Goal: Task Accomplishment & Management: Manage account settings

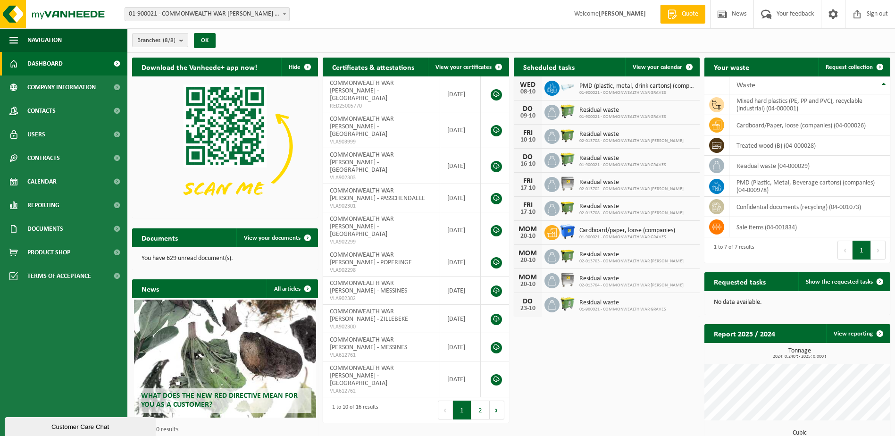
drag, startPoint x: 600, startPoint y: 108, endPoint x: 553, endPoint y: 108, distance: 47.2
click at [596, 108] on span "Residual waste" at bounding box center [622, 111] width 87 height 8
drag, startPoint x: 553, startPoint y: 108, endPoint x: 560, endPoint y: 113, distance: 8.8
click at [560, 113] on img at bounding box center [567, 111] width 16 height 16
click at [552, 113] on icon at bounding box center [551, 112] width 9 height 9
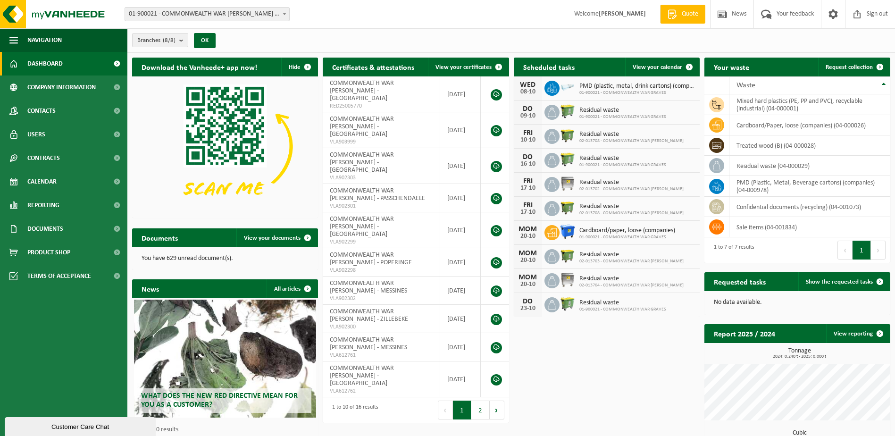
click at [516, 108] on div "DO 09-10" at bounding box center [528, 112] width 28 height 24
drag, startPoint x: 531, startPoint y: 108, endPoint x: 625, endPoint y: 108, distance: 94.3
click at [535, 108] on div "DO" at bounding box center [527, 109] width 19 height 8
click at [664, 66] on span "View your calendar" at bounding box center [657, 67] width 50 height 6
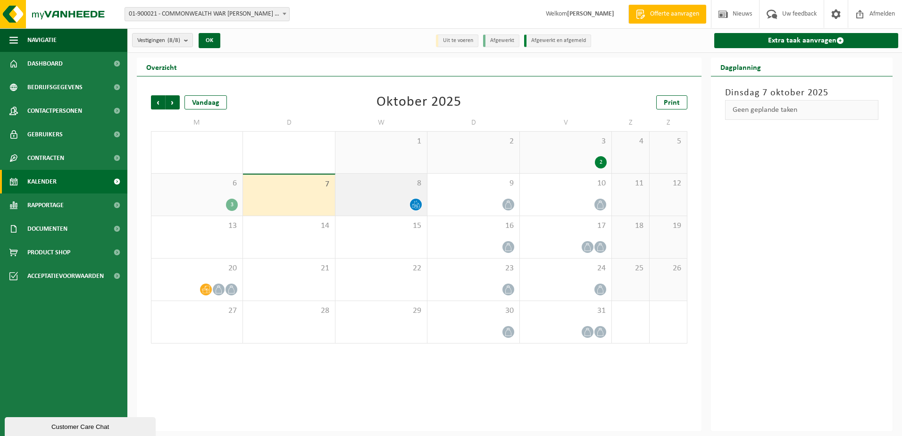
click at [379, 189] on div "8" at bounding box center [380, 195] width 91 height 42
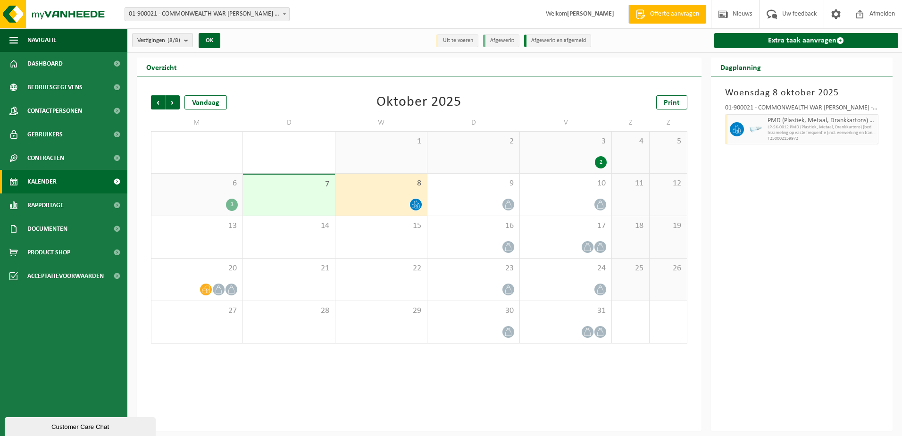
click at [748, 120] on div at bounding box center [755, 129] width 19 height 30
click at [729, 126] on div at bounding box center [735, 129] width 21 height 30
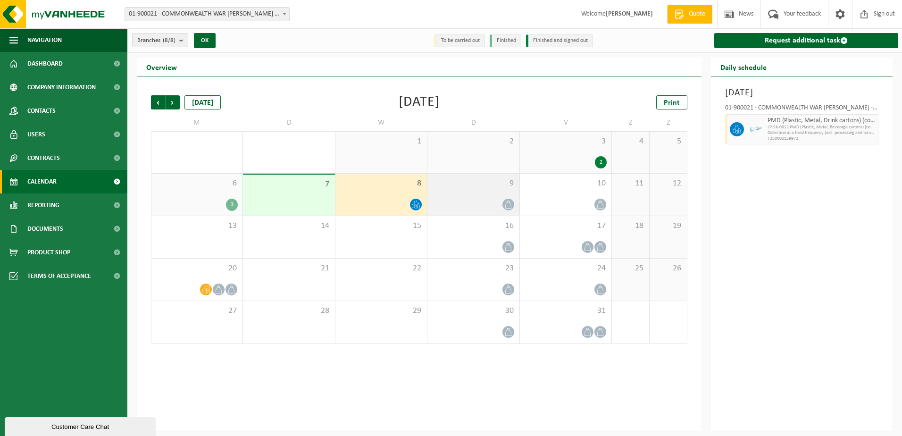
click at [511, 202] on icon at bounding box center [508, 204] width 8 height 8
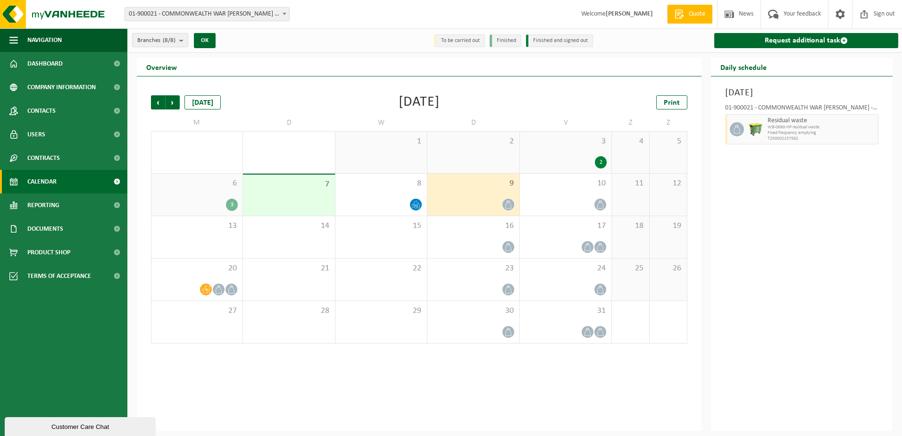
click at [508, 202] on icon at bounding box center [508, 204] width 8 height 8
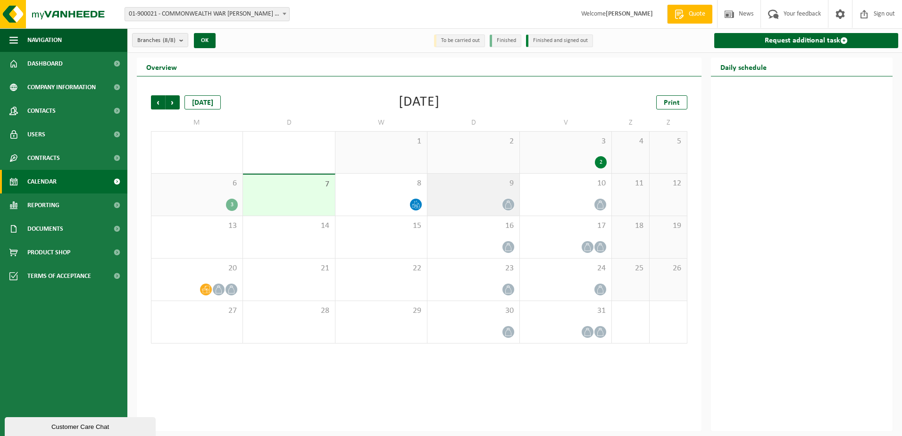
click at [508, 202] on icon at bounding box center [508, 204] width 8 height 8
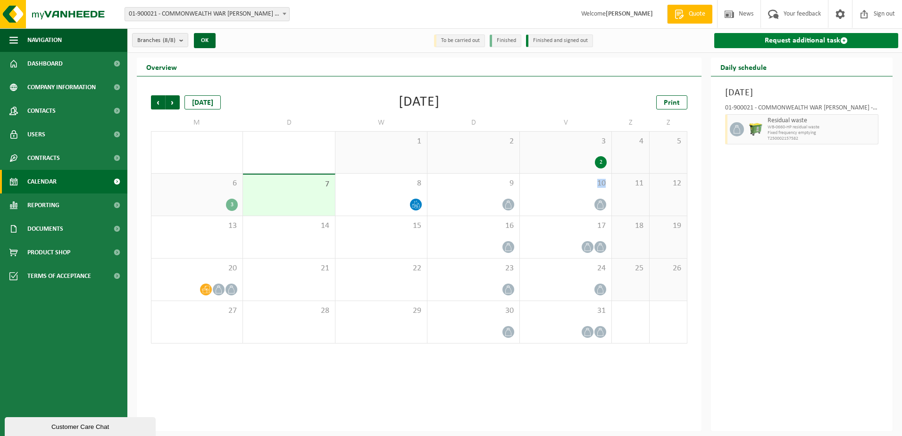
click at [800, 39] on font "Request additional task" at bounding box center [801, 41] width 75 height 8
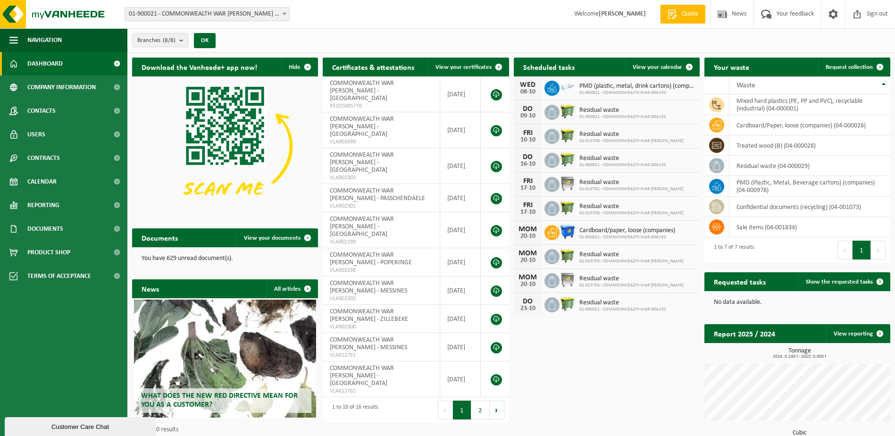
click at [560, 181] on img at bounding box center [567, 183] width 16 height 16
click at [582, 181] on span "Residual waste" at bounding box center [631, 183] width 104 height 8
click at [866, 283] on span "Show the requested tasks" at bounding box center [838, 282] width 67 height 6
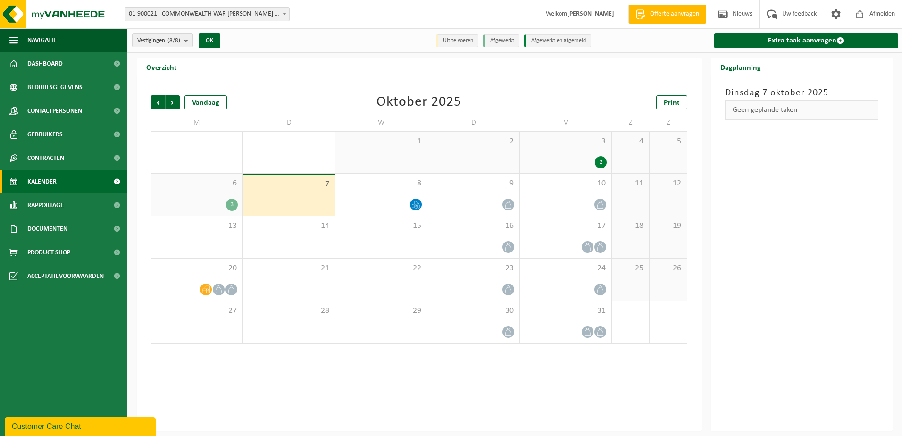
click at [777, 113] on div "Geen geplande taken" at bounding box center [802, 110] width 154 height 20
click at [784, 42] on link "Extra taak aanvragen" at bounding box center [806, 40] width 184 height 15
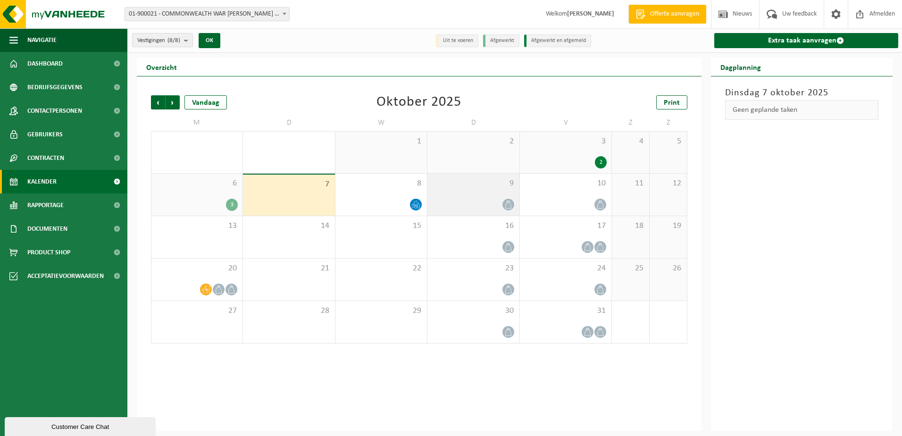
click at [506, 202] on icon at bounding box center [508, 204] width 6 height 8
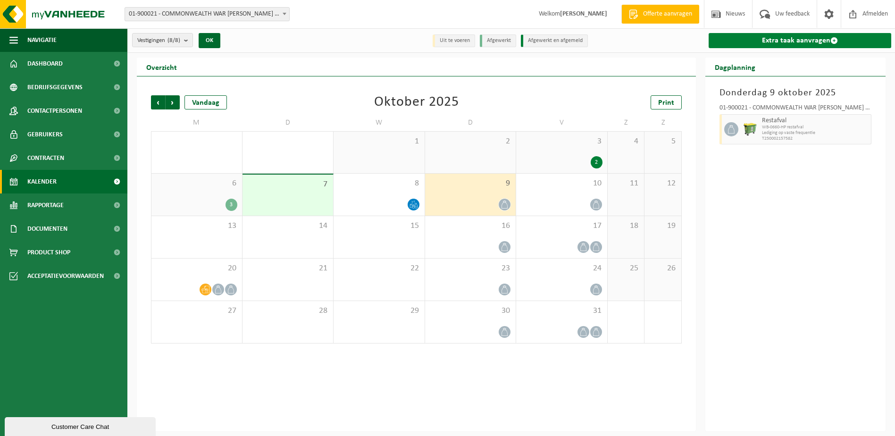
click at [804, 43] on link "Extra taak aanvragen" at bounding box center [799, 40] width 183 height 15
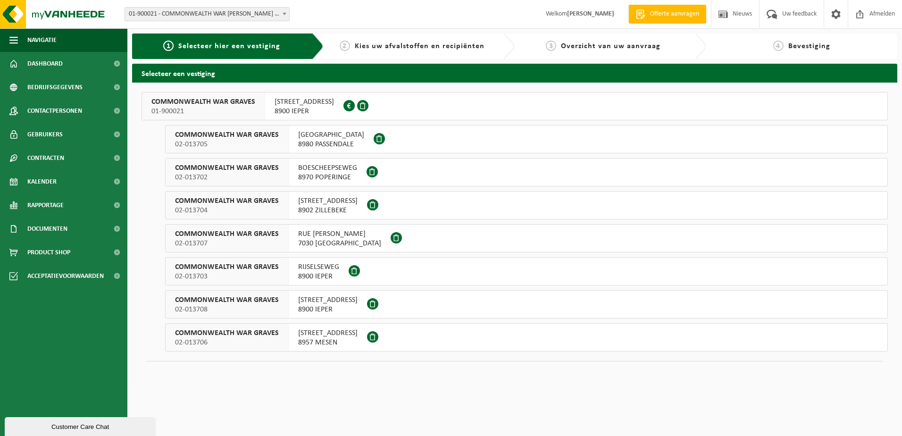
click at [290, 103] on span "ELVERDINGSESTRAAT 82" at bounding box center [303, 101] width 59 height 9
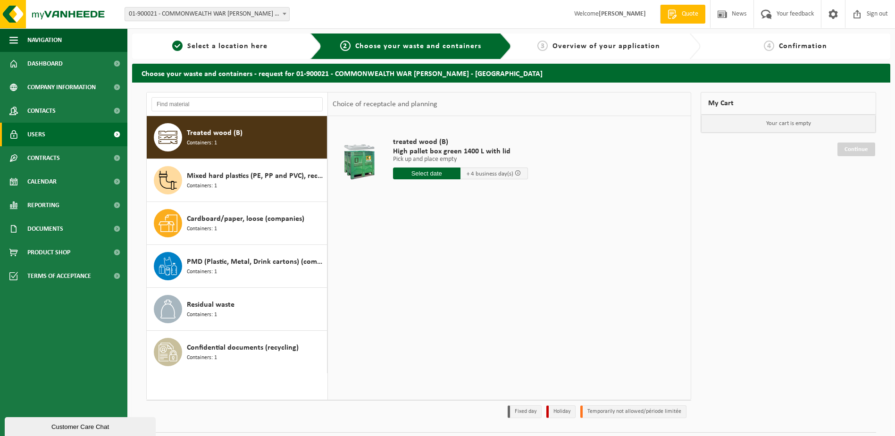
click at [31, 134] on span "Users" at bounding box center [36, 135] width 18 height 24
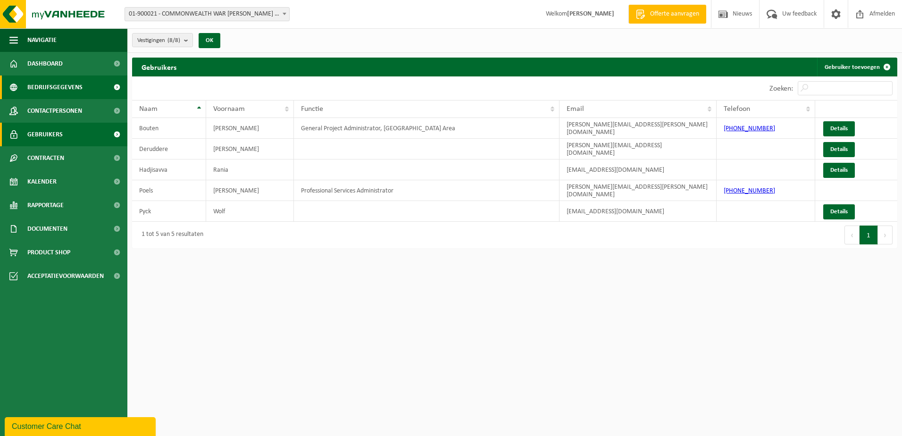
click at [70, 86] on span "Bedrijfsgegevens" at bounding box center [54, 87] width 55 height 24
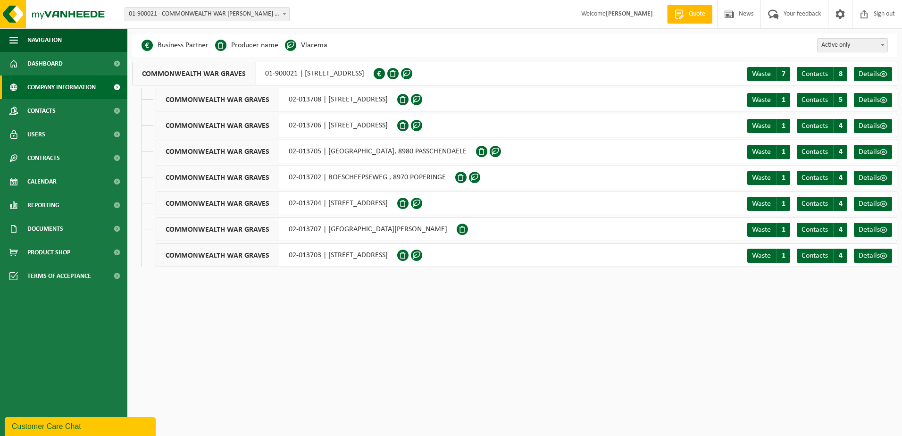
click at [364, 73] on font "01-900021 | [STREET_ADDRESS]" at bounding box center [314, 74] width 99 height 8
click at [870, 73] on span "Details" at bounding box center [868, 74] width 21 height 8
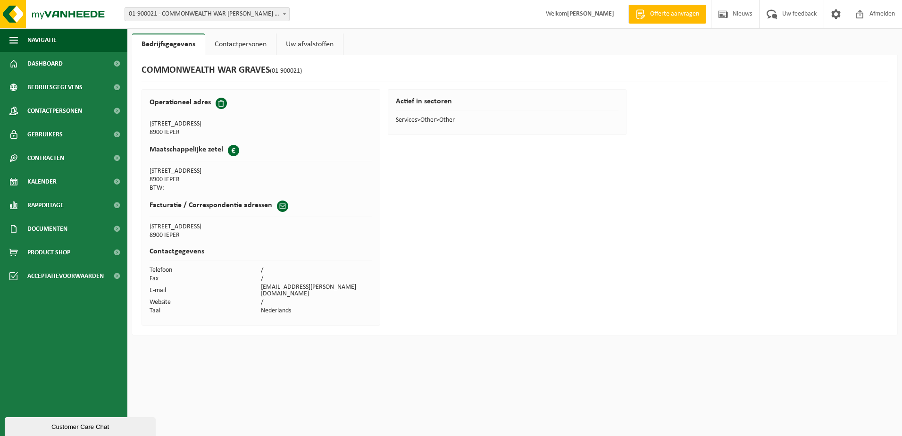
click at [259, 47] on link "Contactpersonen" at bounding box center [240, 44] width 71 height 22
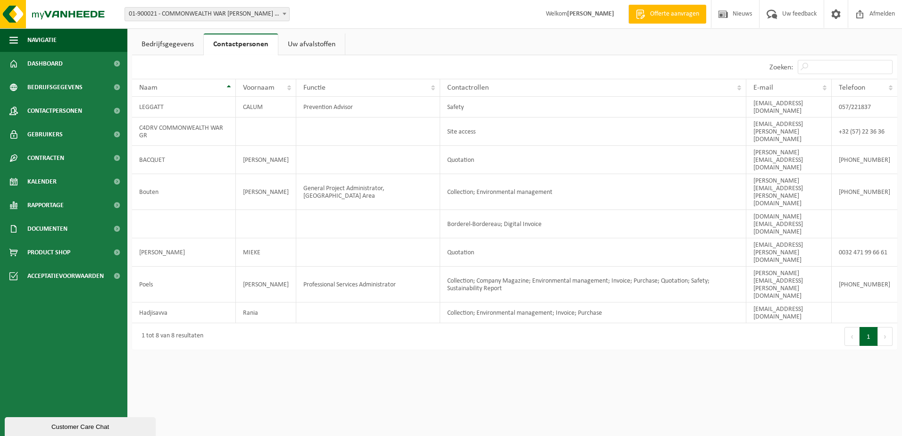
click at [305, 41] on link "Uw afvalstoffen" at bounding box center [311, 44] width 66 height 22
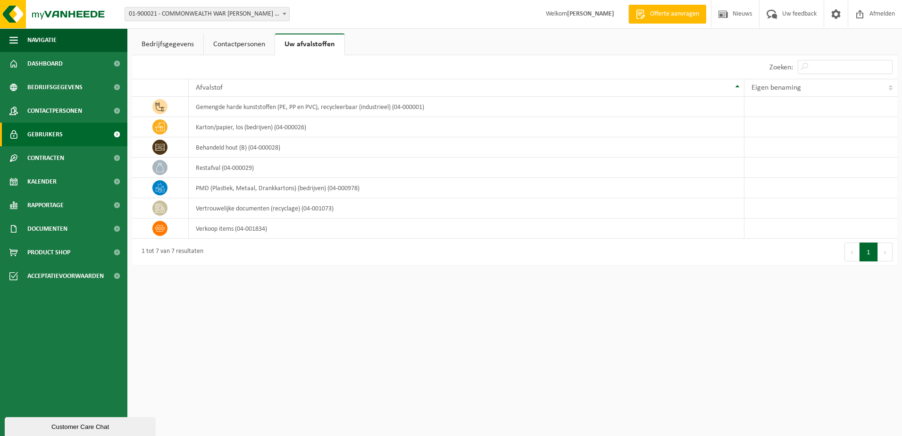
click at [67, 140] on link "Gebruikers" at bounding box center [63, 135] width 127 height 24
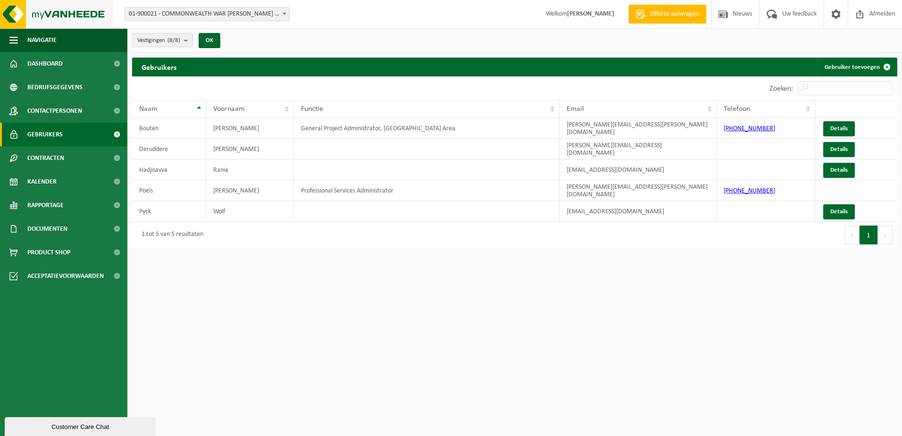
drag, startPoint x: 51, startPoint y: 14, endPoint x: 60, endPoint y: 14, distance: 9.0
click at [51, 14] on img at bounding box center [56, 14] width 113 height 28
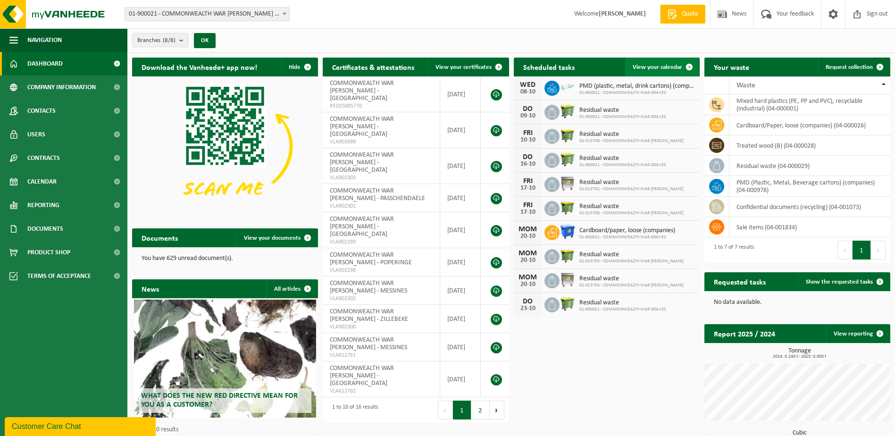
click at [662, 69] on span "View your calendar" at bounding box center [657, 67] width 50 height 6
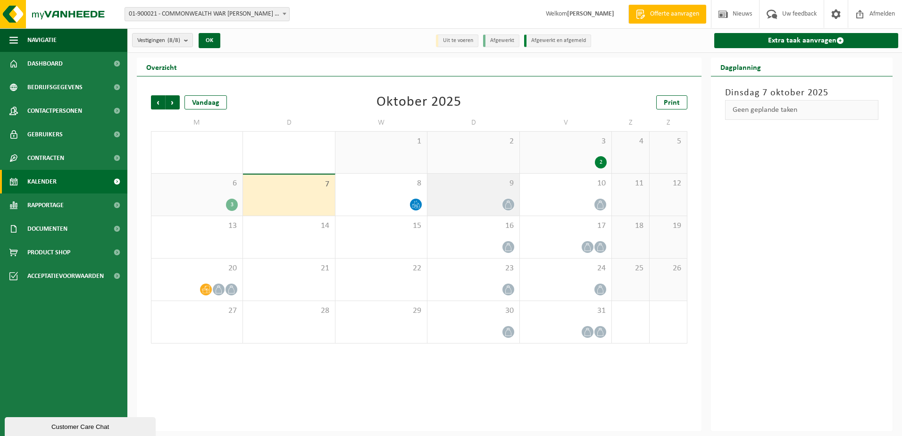
click at [499, 187] on span "9" at bounding box center [473, 183] width 82 height 10
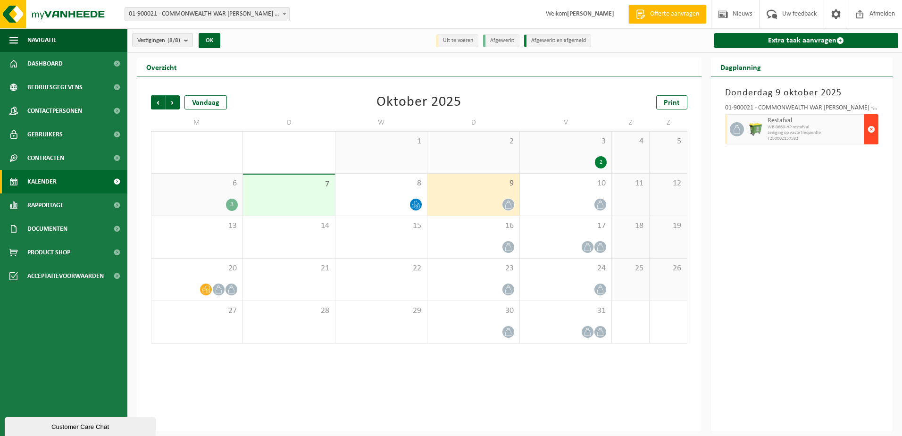
click at [870, 135] on span "button" at bounding box center [871, 129] width 8 height 19
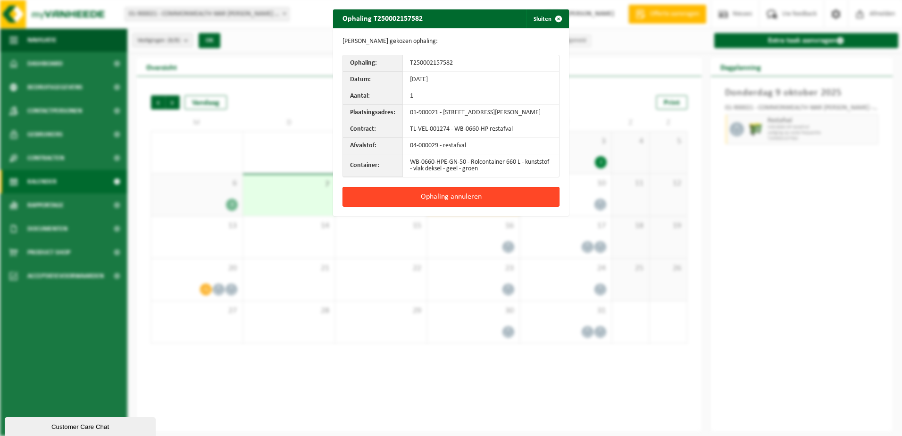
click at [470, 199] on button "Ophaling annuleren" at bounding box center [450, 197] width 217 height 20
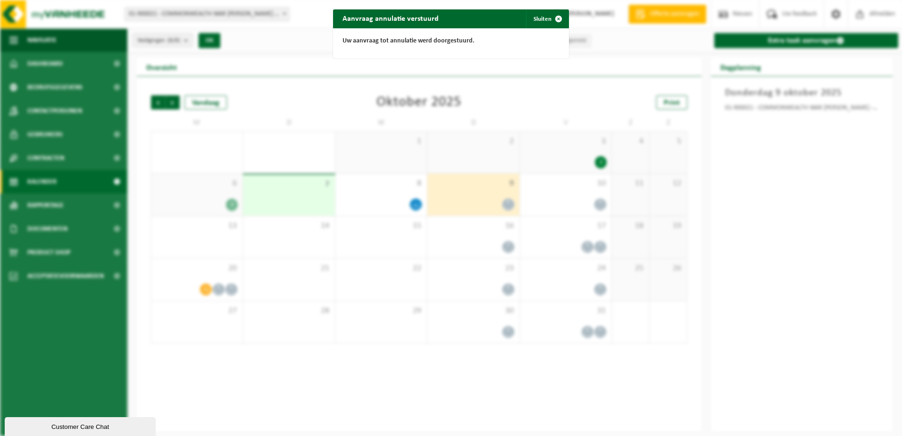
click at [874, 224] on div "Aanvraag annulatie verstuurd Sluiten Uw aanvraag tot annulatie werd doorgestuur…" at bounding box center [451, 218] width 902 height 436
